Goal: Task Accomplishment & Management: Use online tool/utility

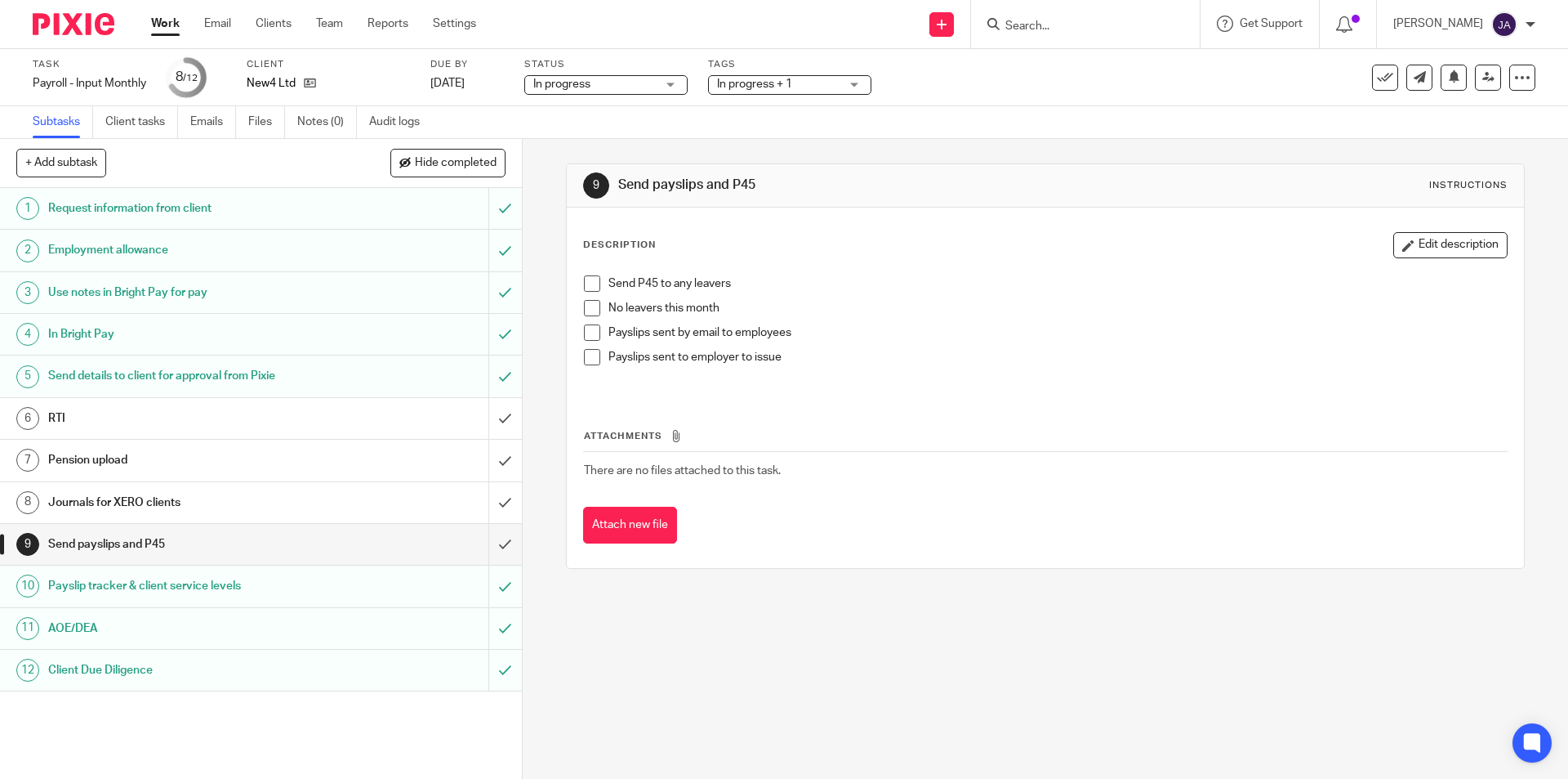
click at [589, 306] on span at bounding box center [591, 307] width 16 height 16
click at [594, 359] on span at bounding box center [591, 357] width 16 height 16
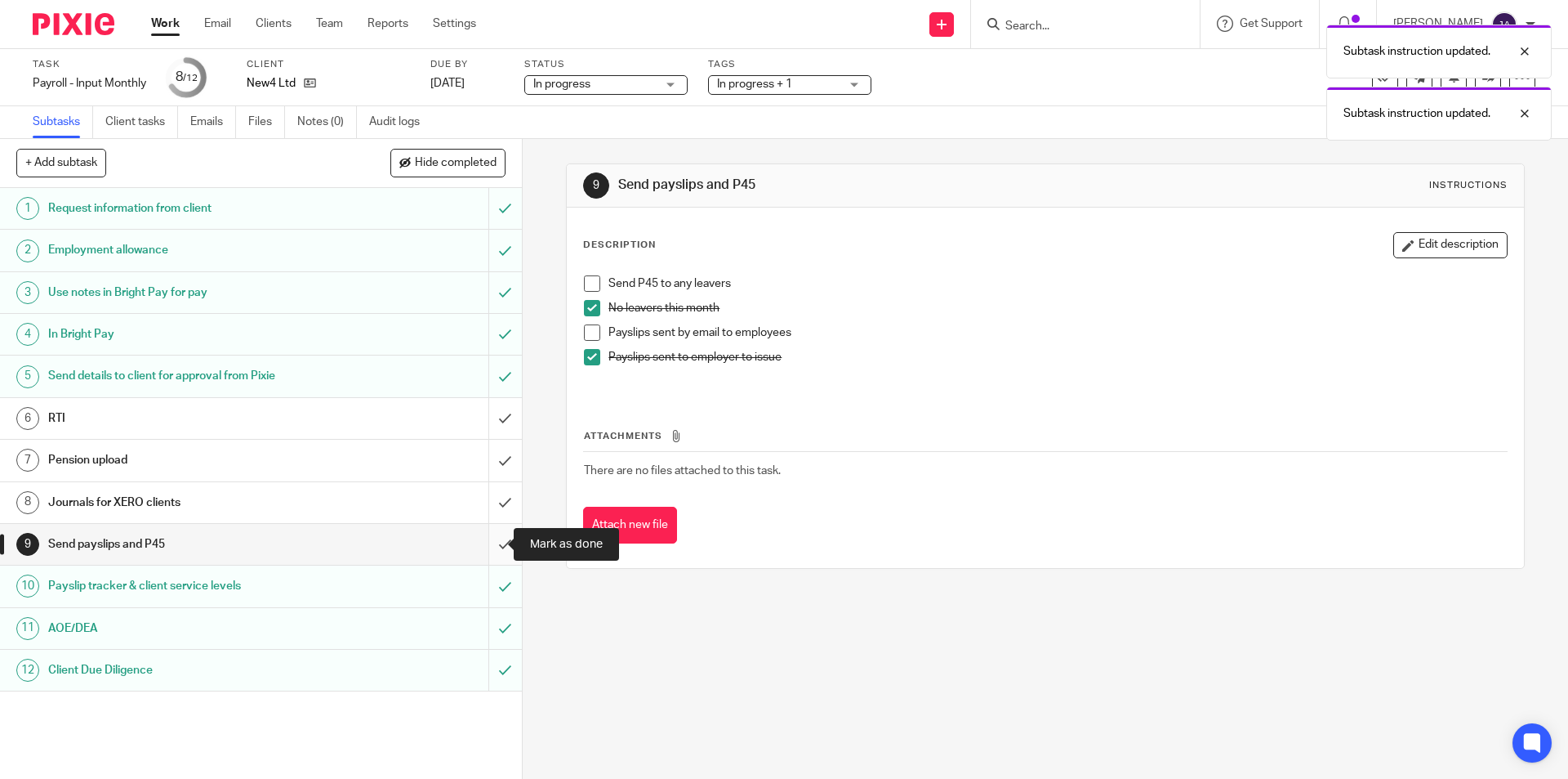
click at [488, 554] on input "submit" at bounding box center [261, 544] width 522 height 41
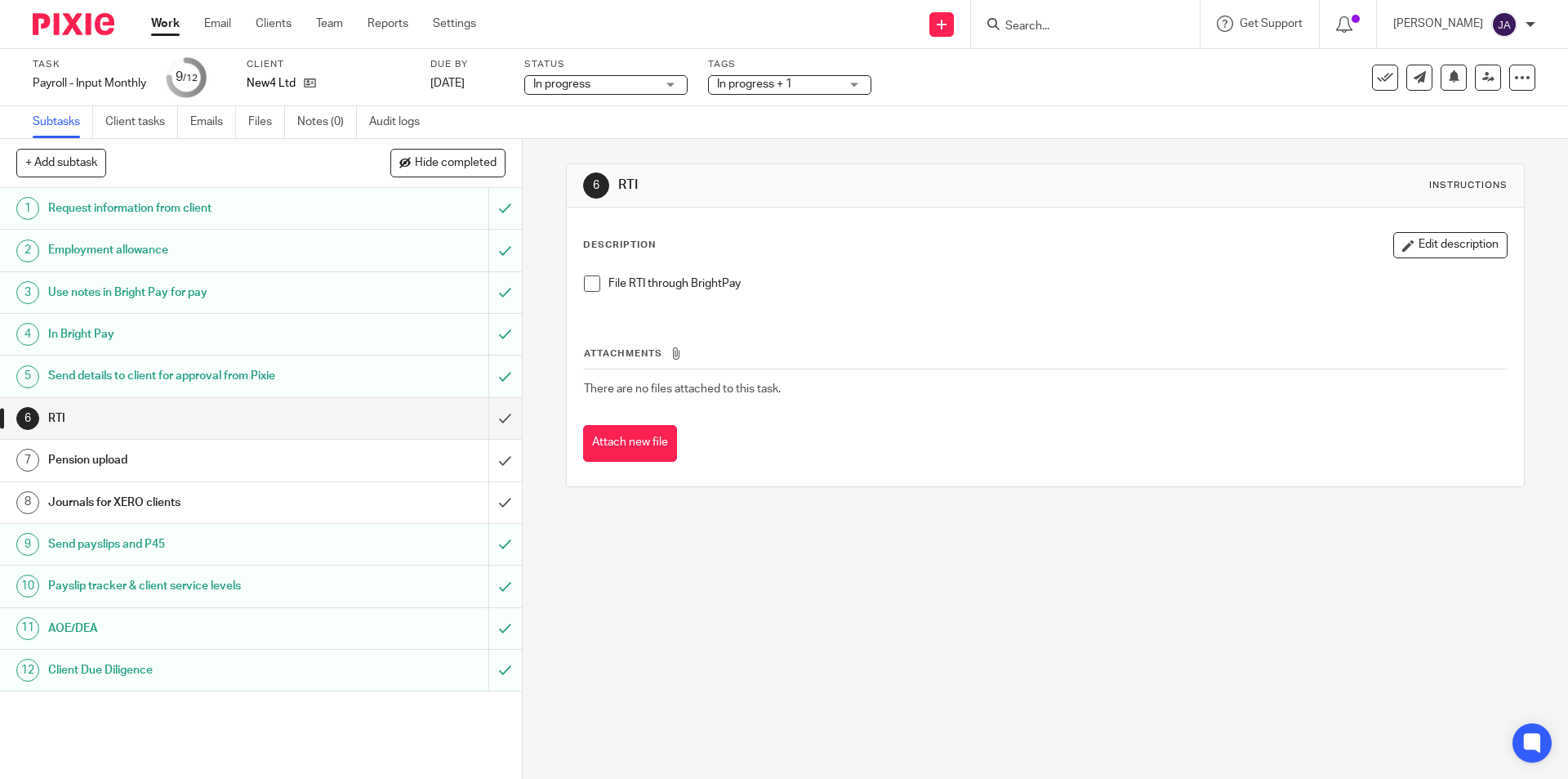
click at [416, 492] on div "Journals for XERO clients" at bounding box center [260, 502] width 424 height 24
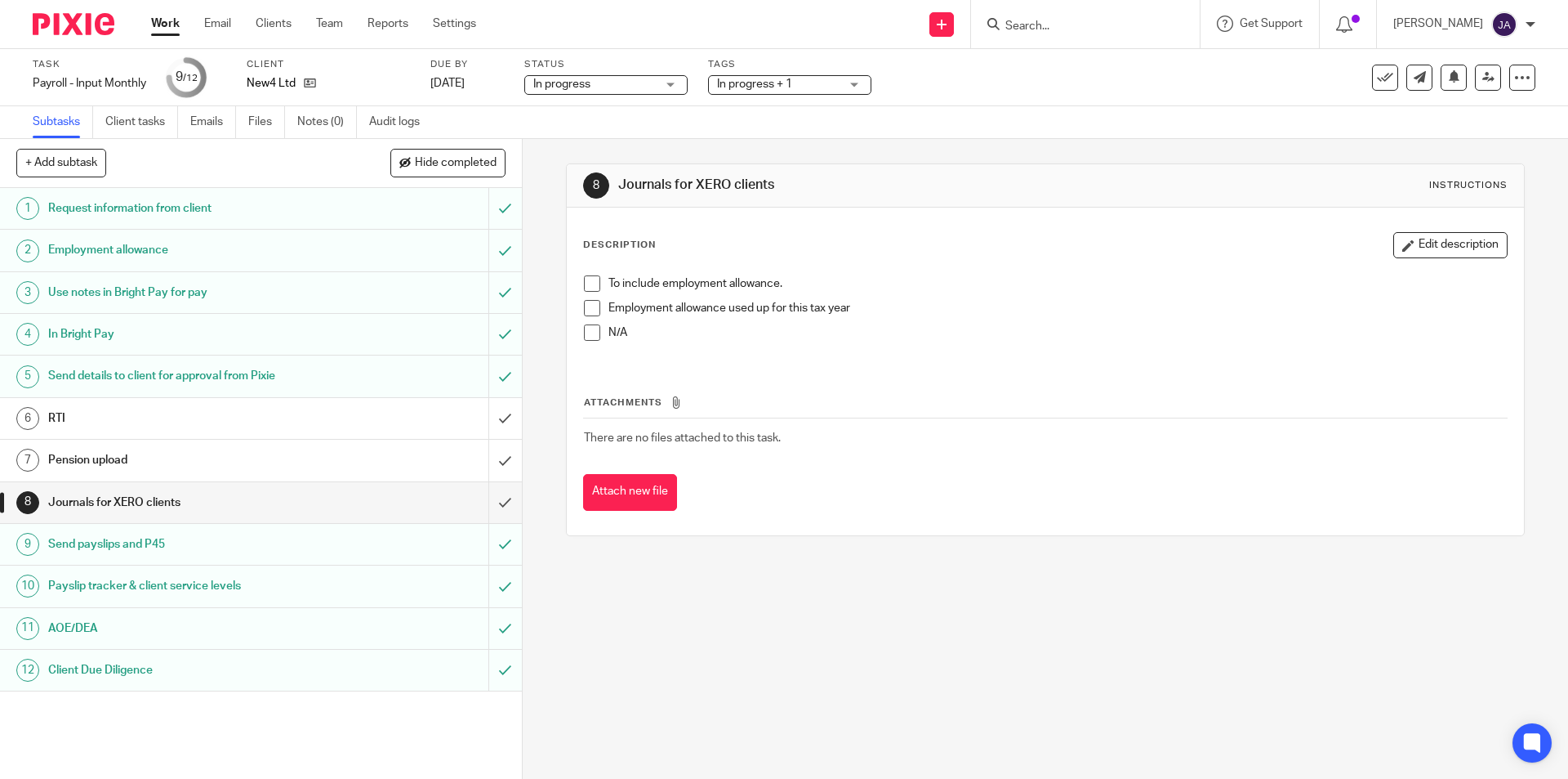
click at [578, 339] on div "To include employment allowance. Employment allowance used up for this tax year…" at bounding box center [1044, 313] width 938 height 94
click at [585, 335] on span at bounding box center [591, 332] width 16 height 16
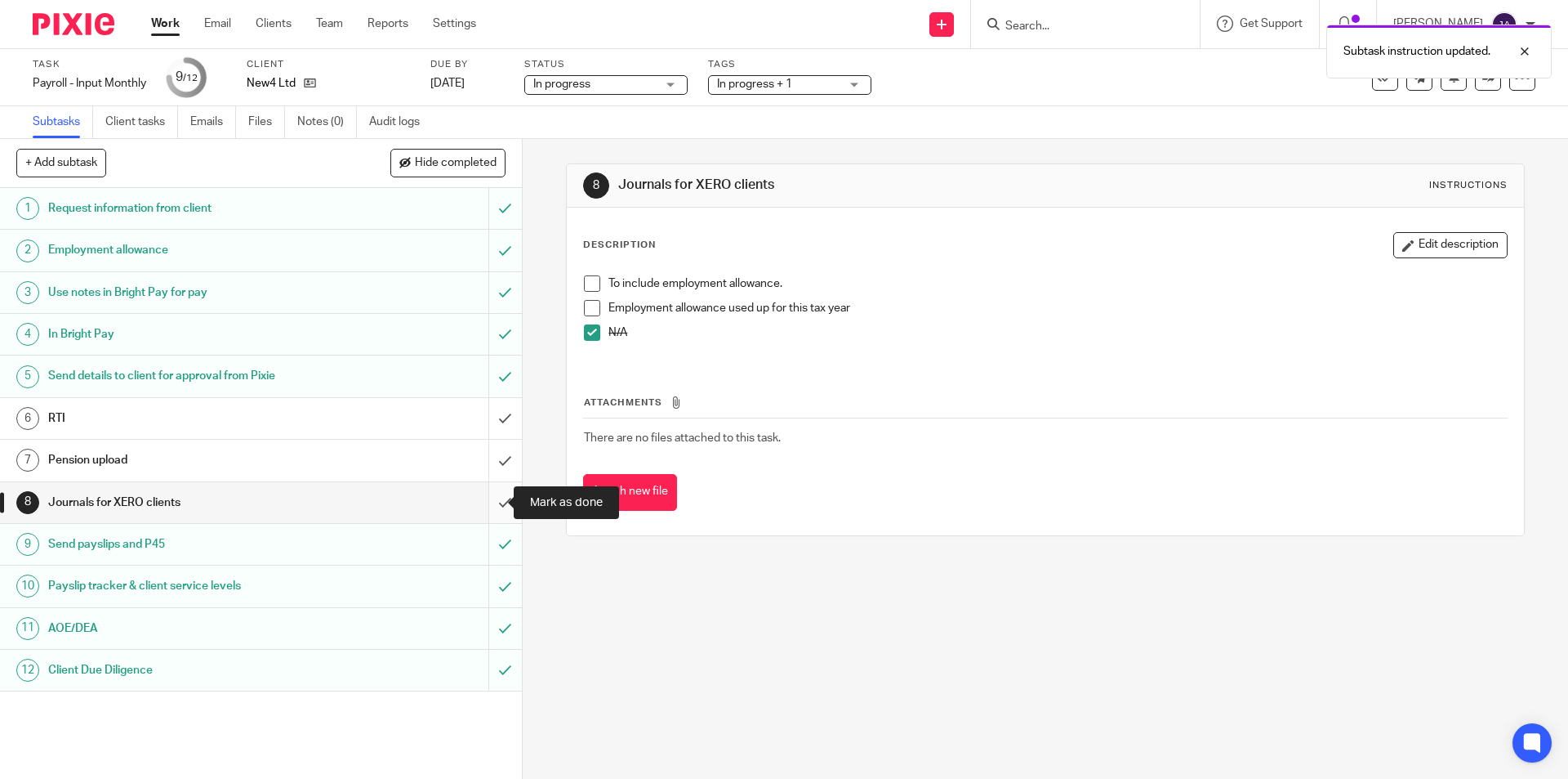
click at [492, 501] on input "submit" at bounding box center [261, 503] width 522 height 41
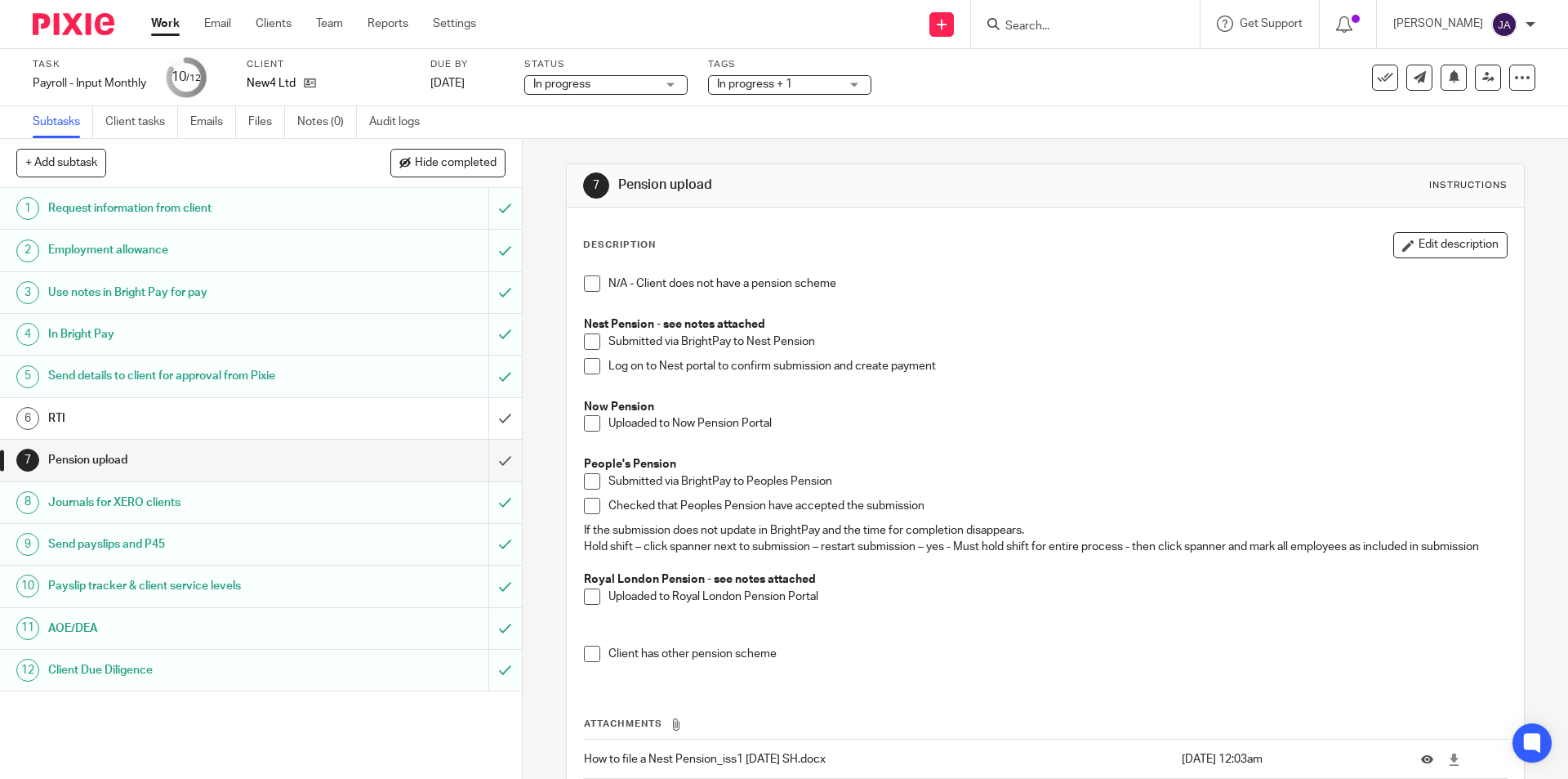
click at [586, 286] on span at bounding box center [591, 283] width 16 height 16
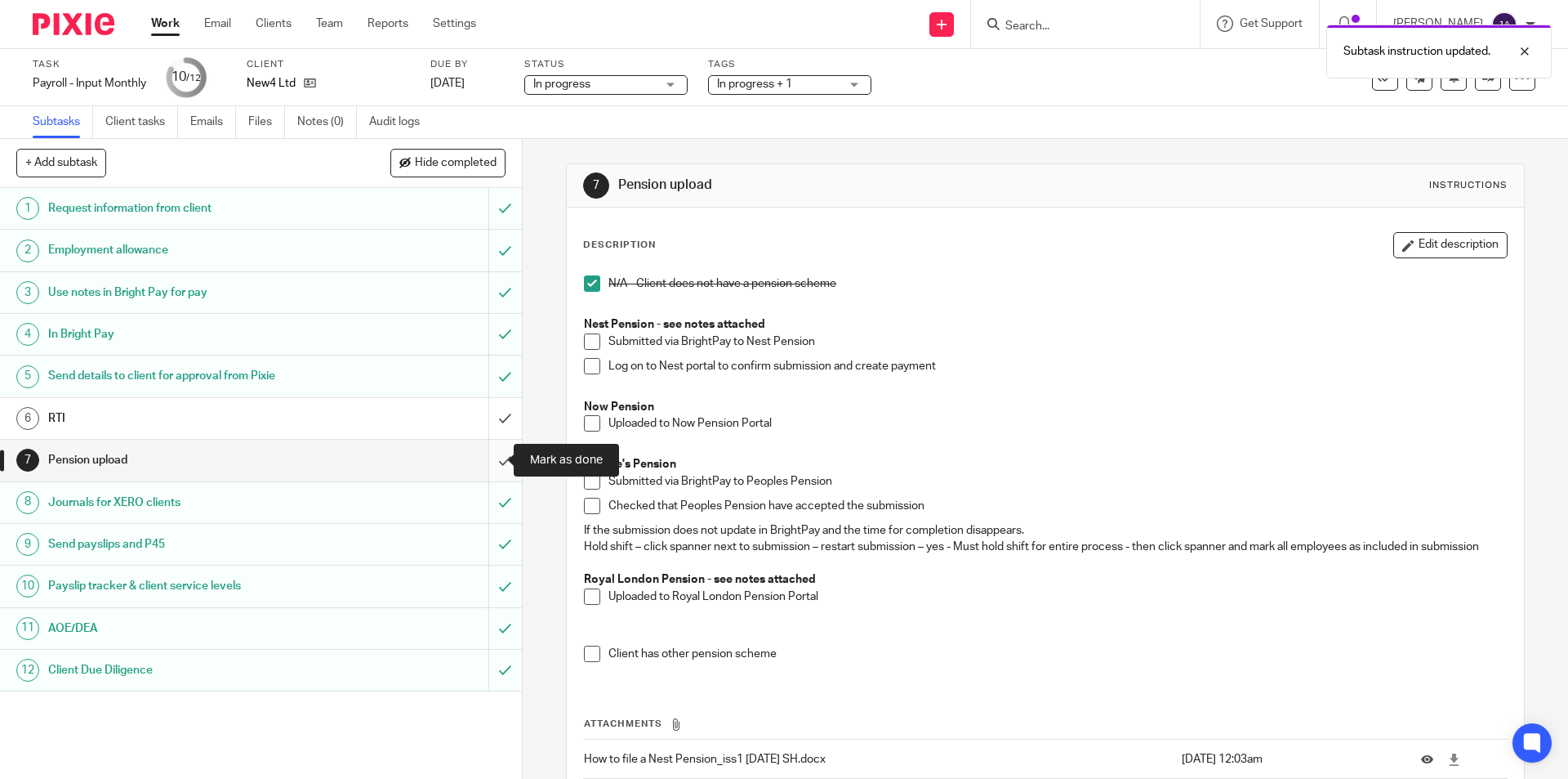
click at [493, 459] on input "submit" at bounding box center [261, 460] width 522 height 41
